Goal: Task Accomplishment & Management: Use online tool/utility

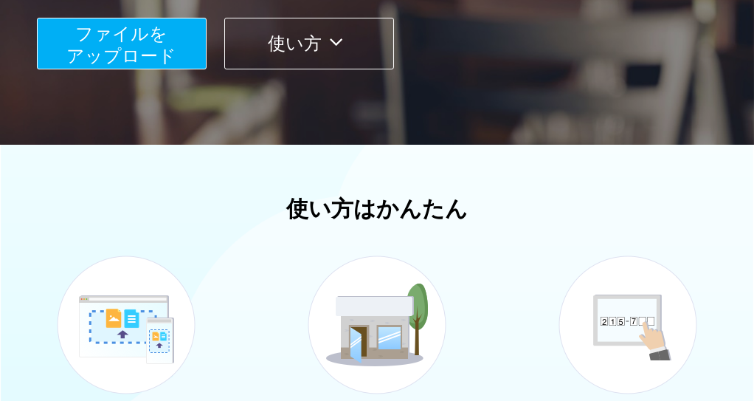
scroll to position [143, 0]
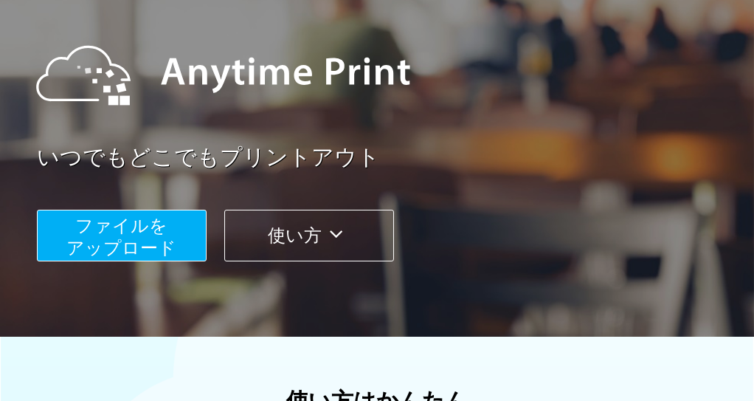
click at [134, 233] on span "ファイルを ​​アップロード" at bounding box center [122, 237] width 110 height 42
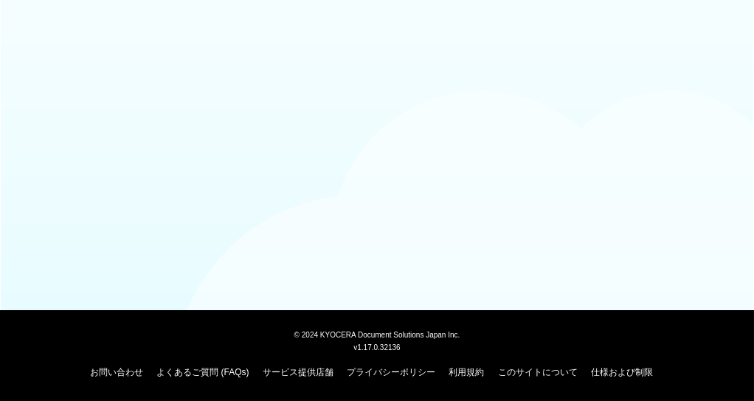
scroll to position [143, 0]
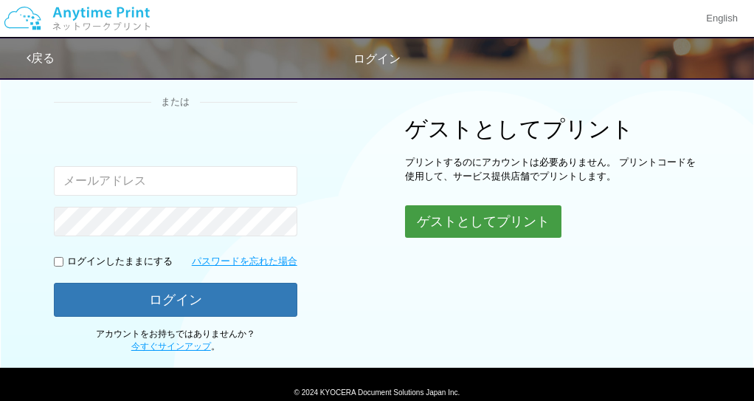
click at [478, 215] on button "ゲストとしてプリント" at bounding box center [483, 221] width 157 height 32
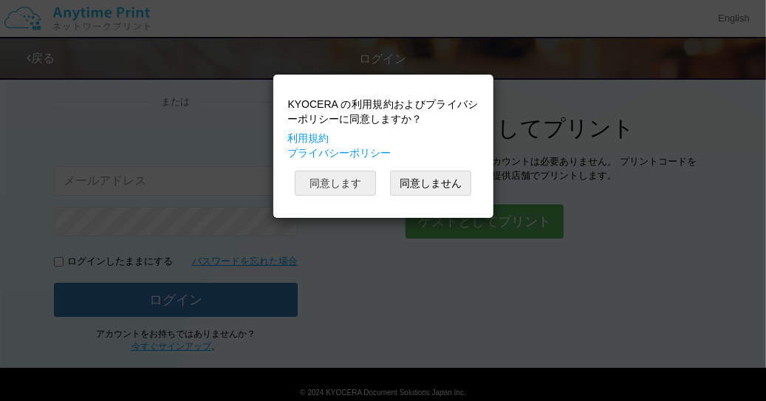
click at [336, 182] on button "同意します" at bounding box center [335, 183] width 81 height 25
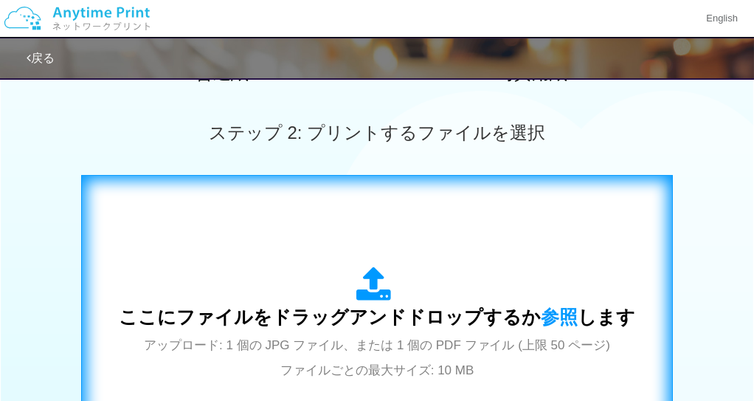
scroll to position [516, 0]
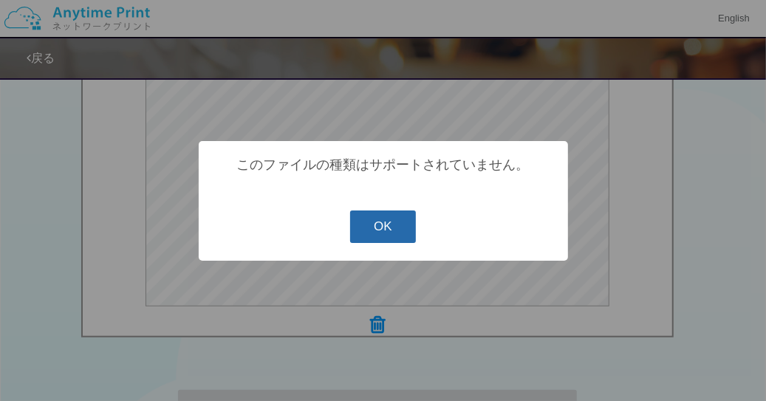
click at [386, 234] on button "OK" at bounding box center [383, 226] width 66 height 32
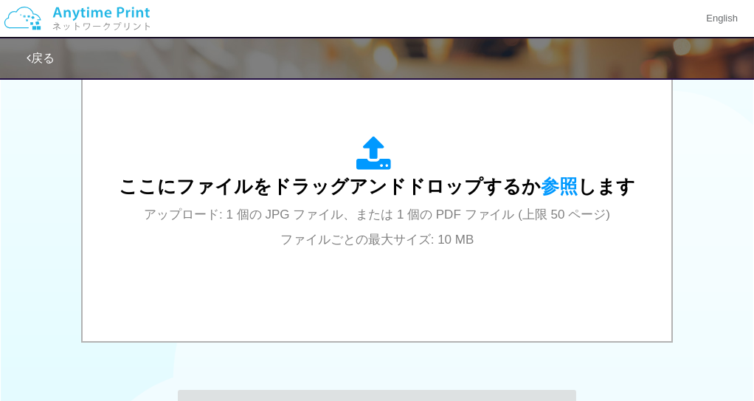
scroll to position [143, 0]
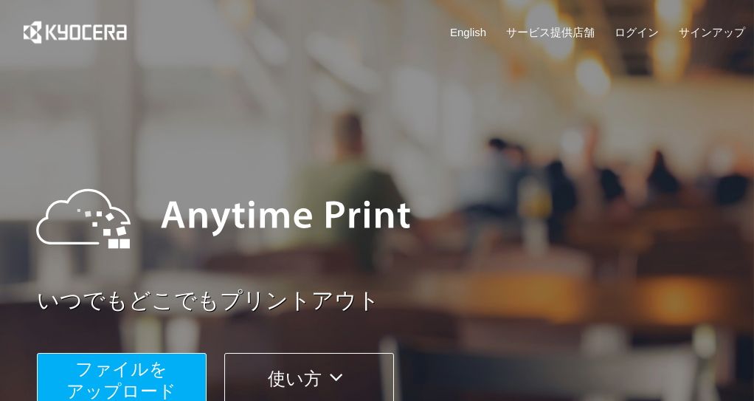
click at [297, 139] on div "いつでもどこでもプリントアウト ファイルを ​​アップロード 使い方" at bounding box center [377, 278] width 754 height 413
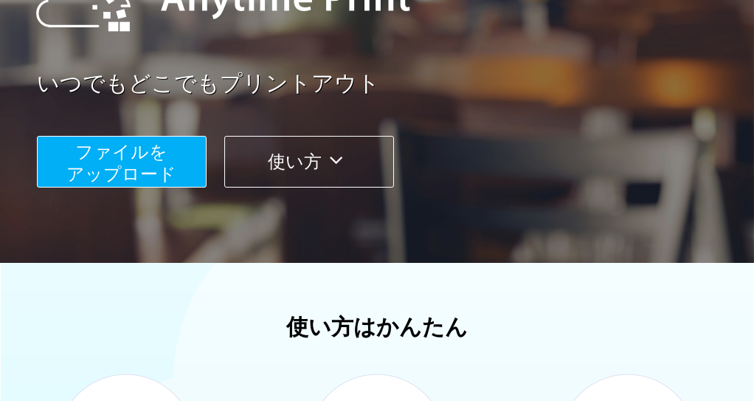
scroll to position [221, 0]
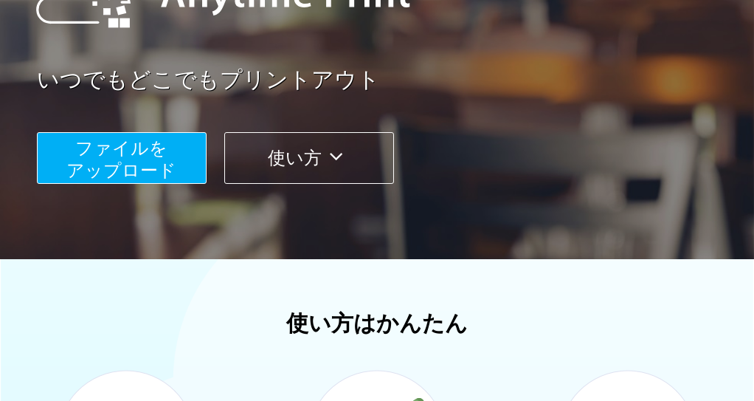
click at [128, 155] on span "ファイルを ​​アップロード" at bounding box center [122, 159] width 110 height 42
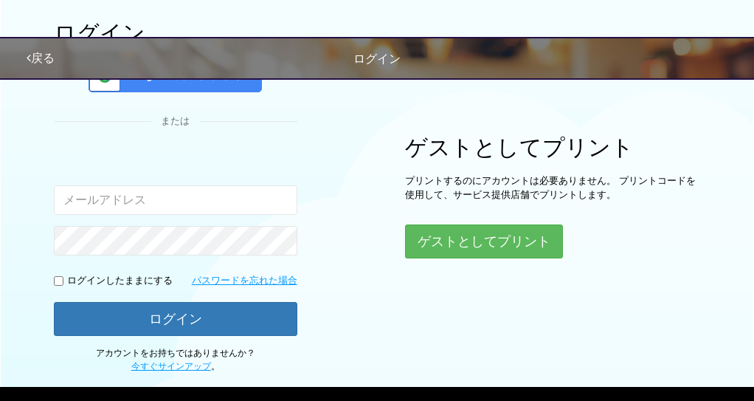
scroll to position [199, 0]
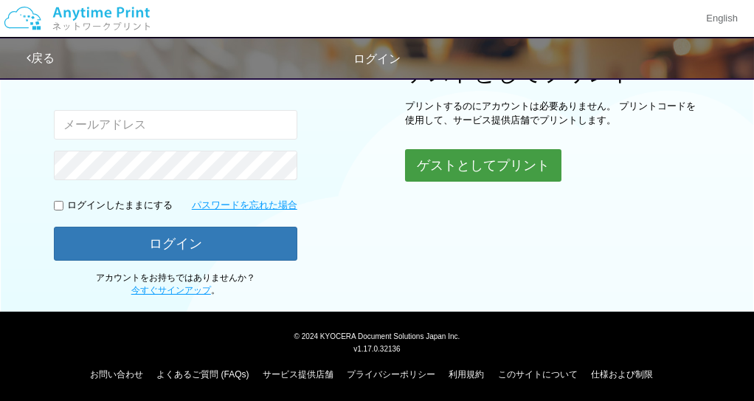
click at [478, 157] on button "ゲストとしてプリント" at bounding box center [483, 165] width 157 height 32
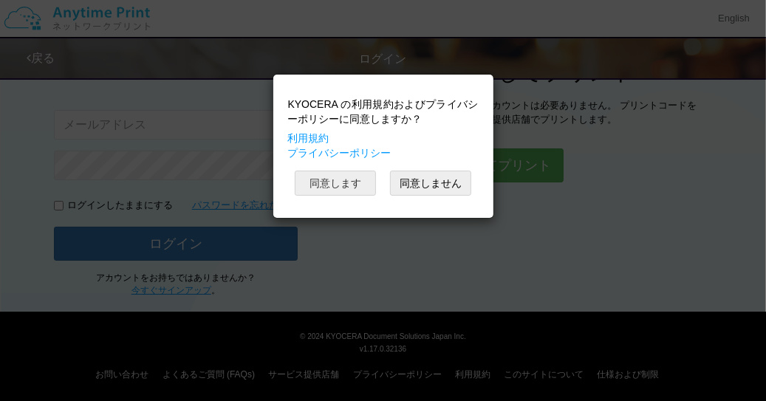
click at [344, 177] on button "同意します" at bounding box center [335, 183] width 81 height 25
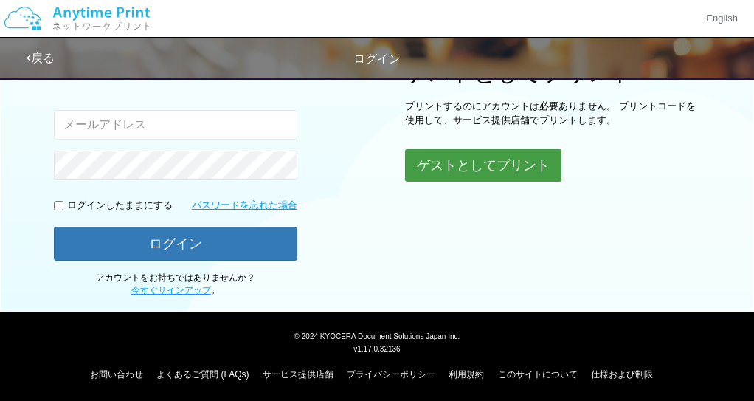
scroll to position [0, 0]
click at [480, 160] on button "ゲストとしてプリント" at bounding box center [483, 165] width 157 height 32
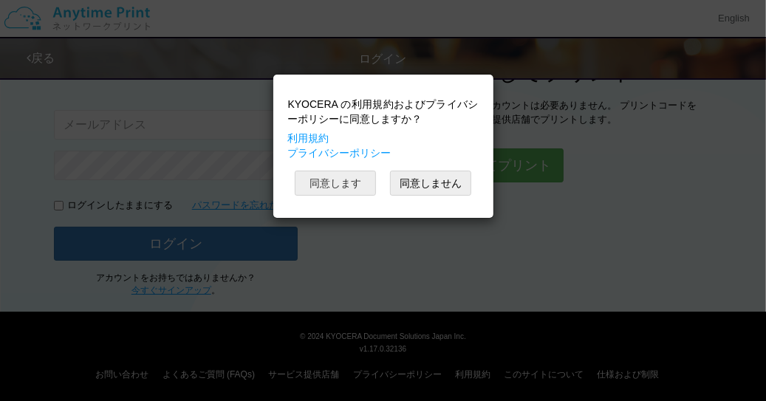
click at [355, 179] on button "同意します" at bounding box center [335, 183] width 81 height 25
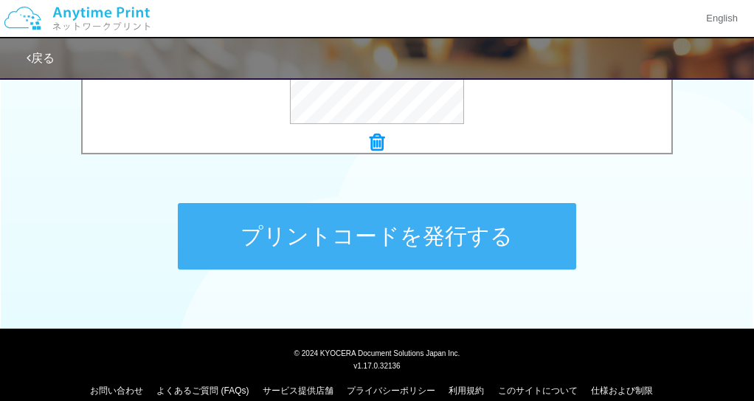
scroll to position [721, 0]
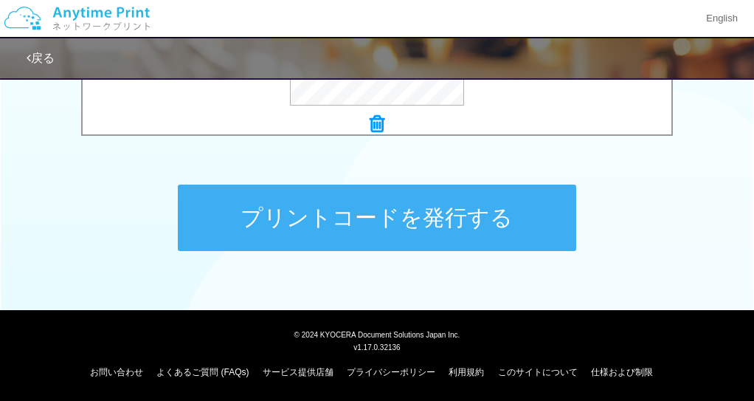
click at [339, 219] on button "プリントコードを発行する" at bounding box center [377, 218] width 399 height 66
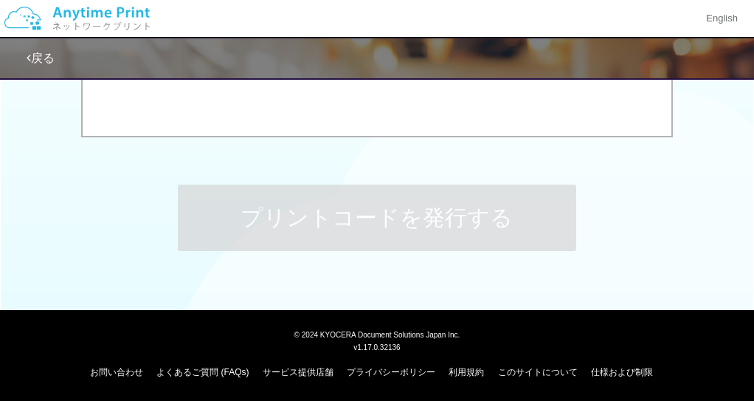
scroll to position [0, 0]
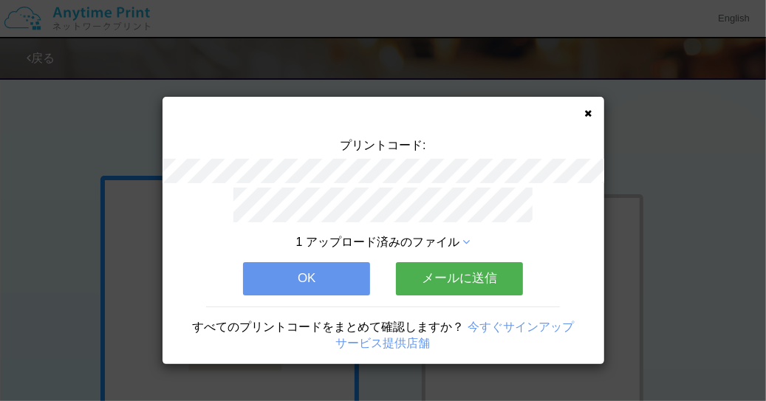
click at [316, 267] on button "OK" at bounding box center [306, 278] width 127 height 32
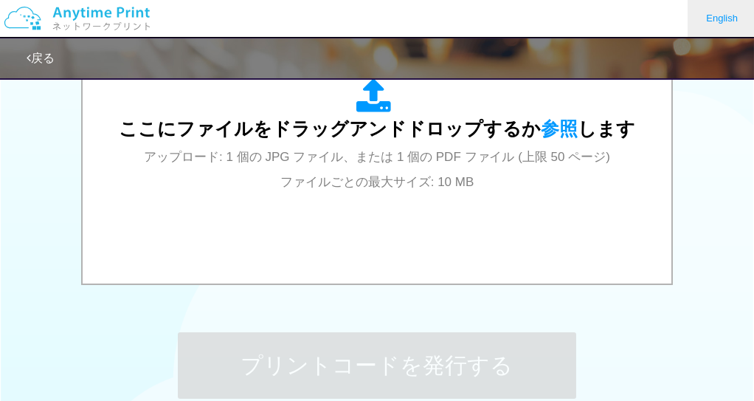
scroll to position [574, 0]
